Goal: Task Accomplishment & Management: Manage account settings

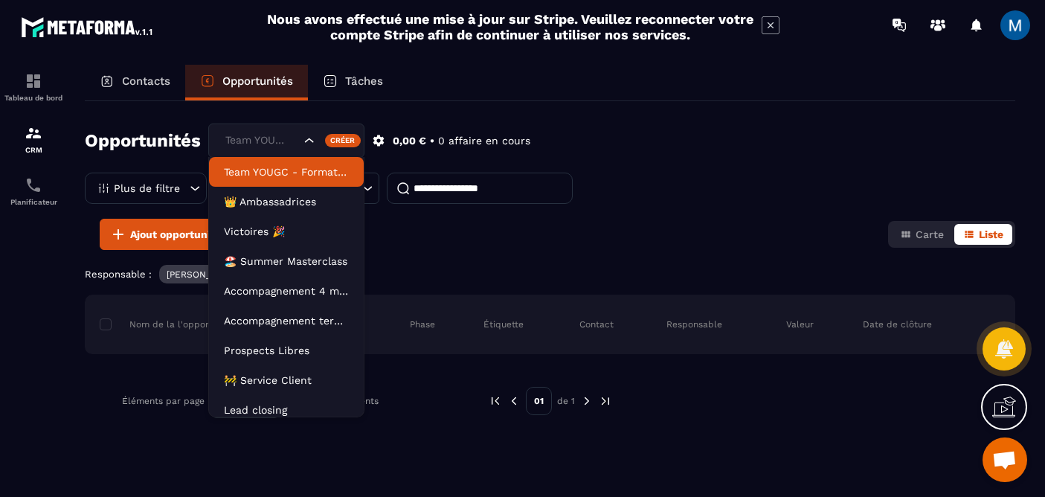
click at [315, 143] on icon "Search for option" at bounding box center [309, 140] width 15 height 15
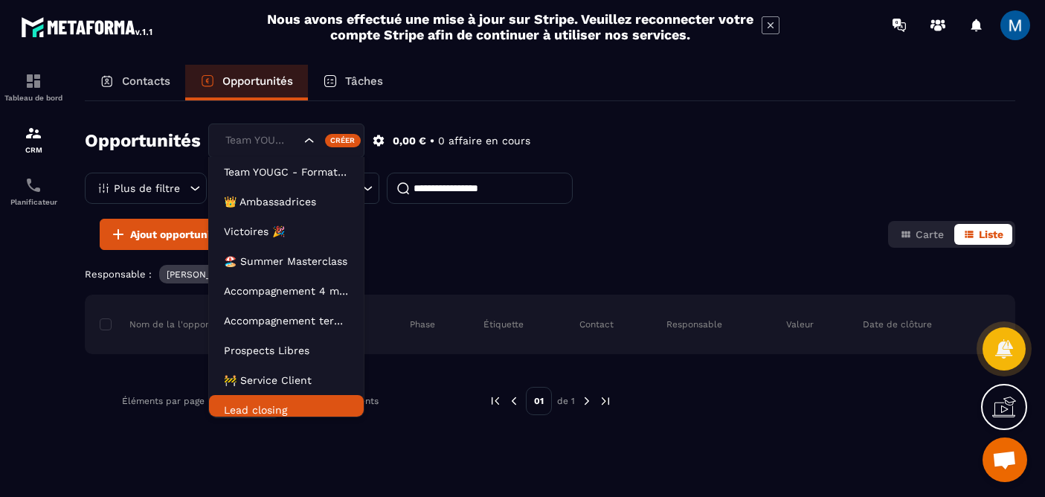
scroll to position [7, 0]
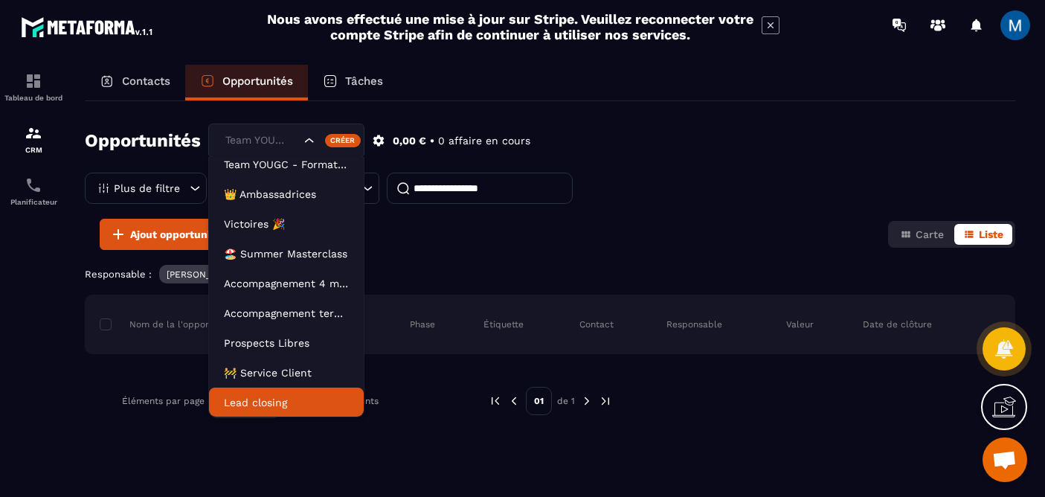
click at [294, 402] on p "Lead closing" at bounding box center [286, 402] width 125 height 15
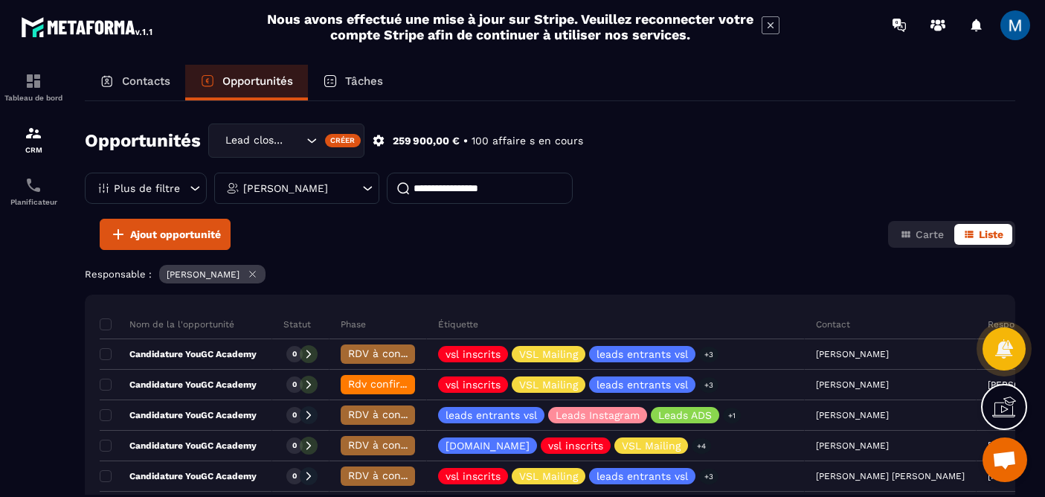
scroll to position [83, 0]
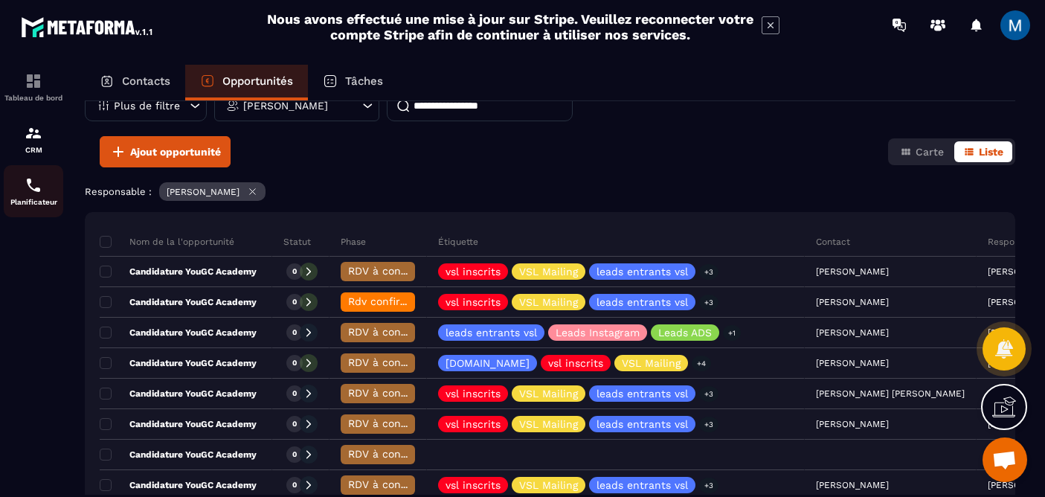
click at [39, 192] on img at bounding box center [34, 185] width 18 height 18
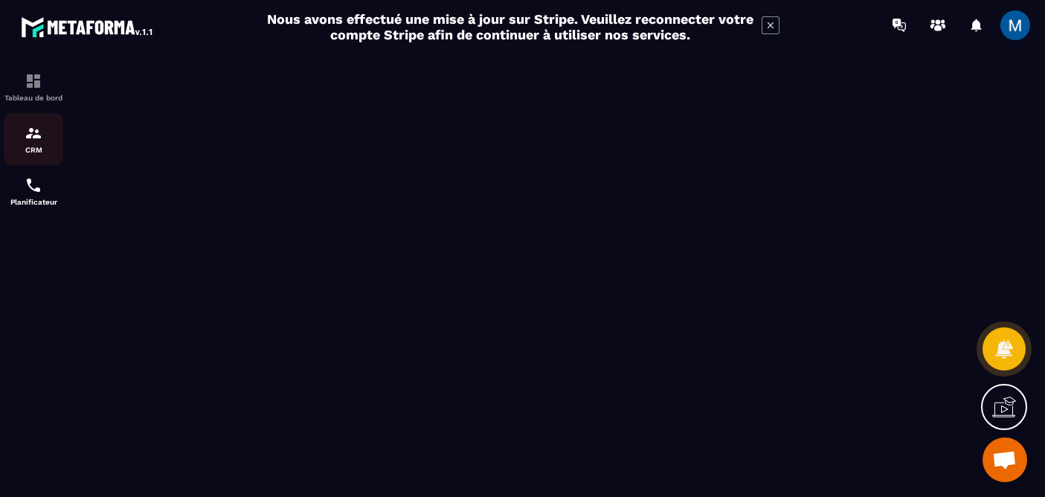
click at [30, 152] on p "CRM" at bounding box center [34, 150] width 60 height 8
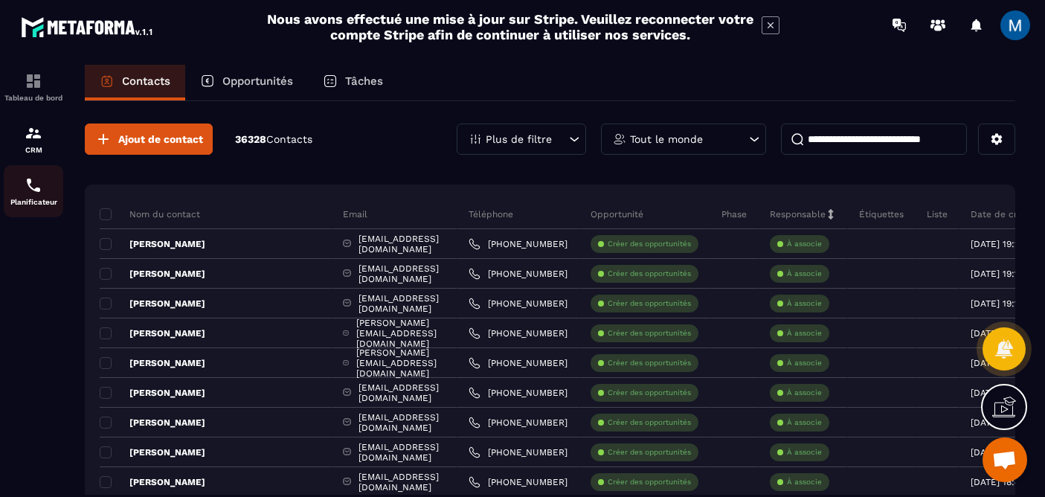
click at [40, 185] on img at bounding box center [34, 185] width 18 height 18
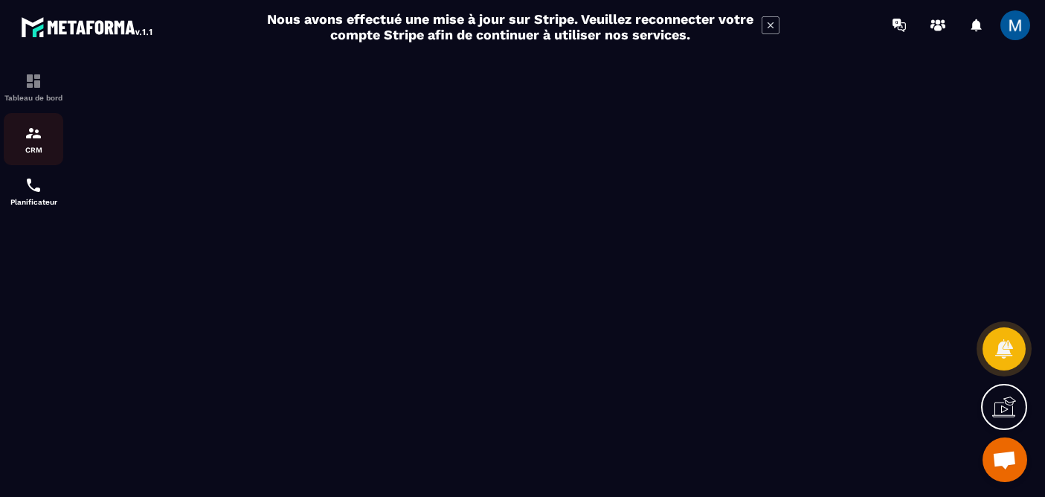
click at [42, 157] on link "CRM" at bounding box center [34, 139] width 60 height 52
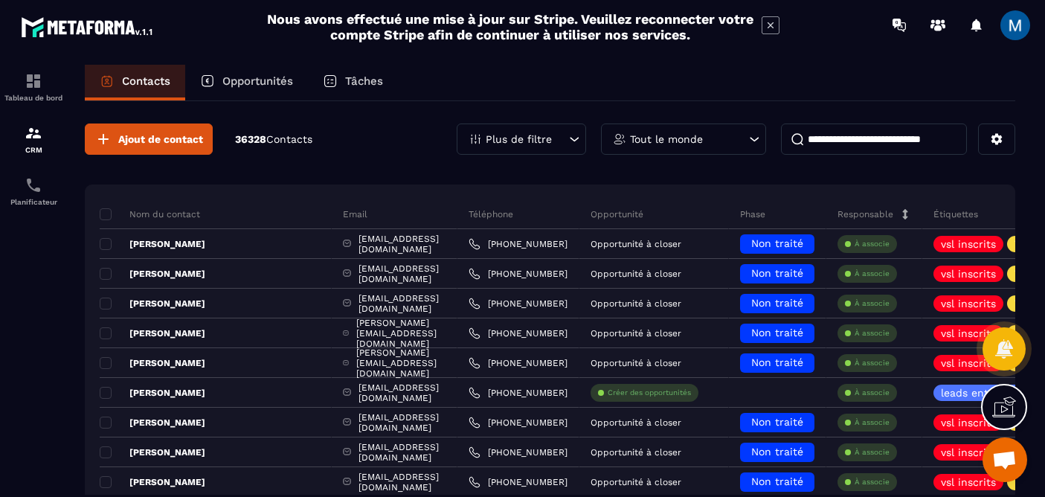
click at [274, 87] on p "Opportunités" at bounding box center [257, 80] width 71 height 13
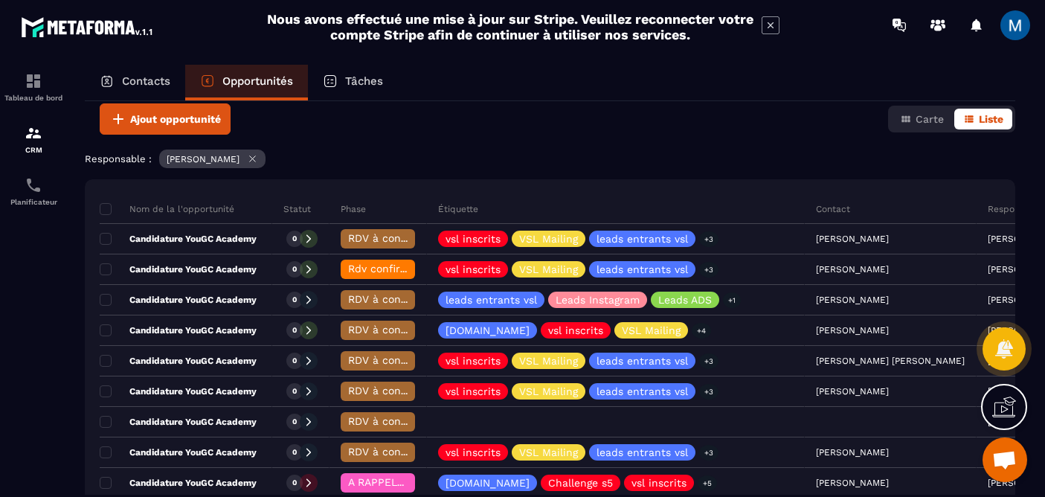
scroll to position [116, 0]
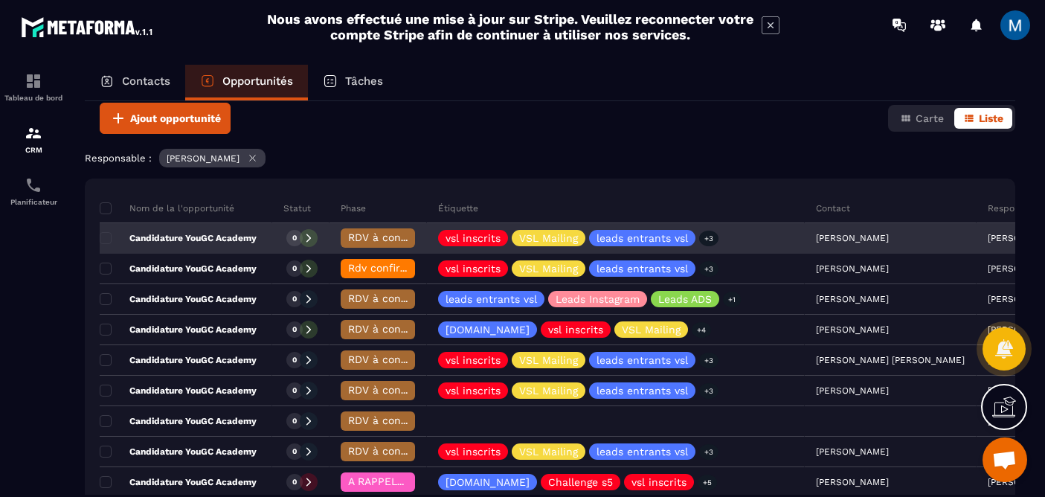
click at [256, 247] on div "Candidature YouGC Academy" at bounding box center [186, 239] width 173 height 30
